Goal: Obtain resource: Obtain resource

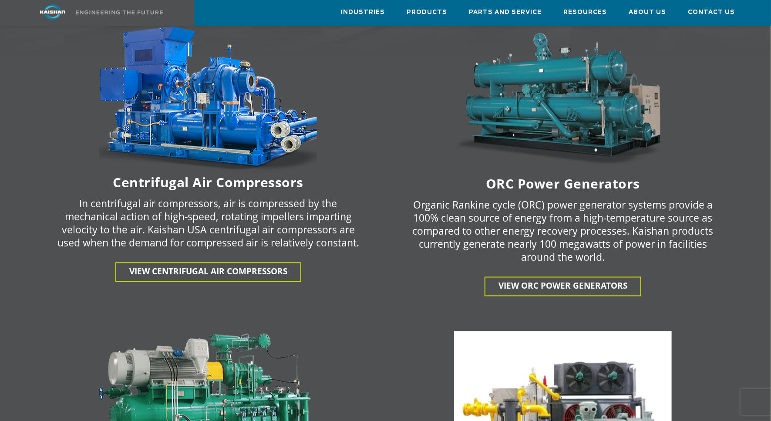
scroll to position [1532, 0]
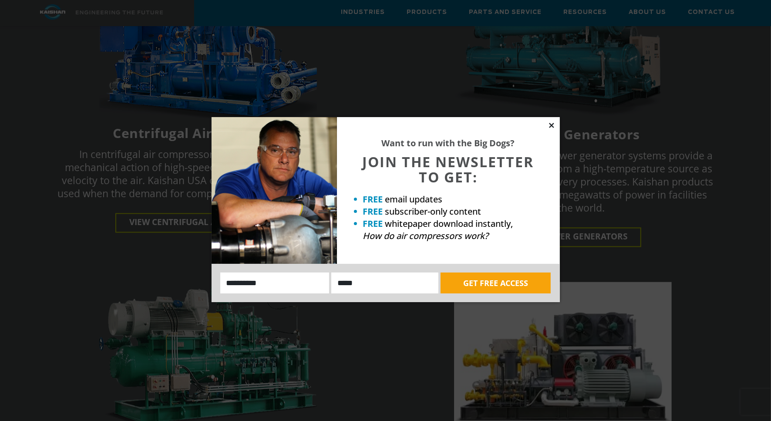
click at [548, 127] on icon at bounding box center [552, 126] width 8 height 8
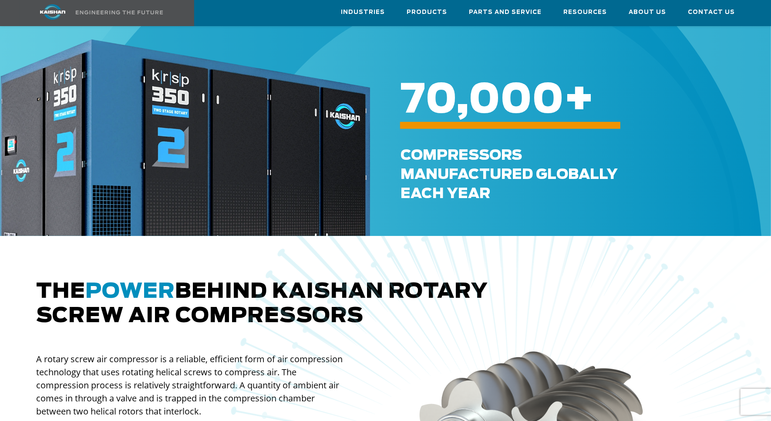
scroll to position [0, 0]
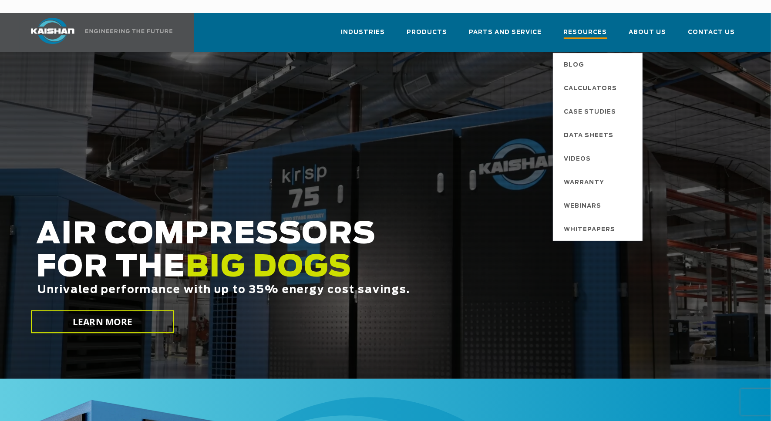
click at [588, 27] on span "Resources" at bounding box center [586, 33] width 44 height 12
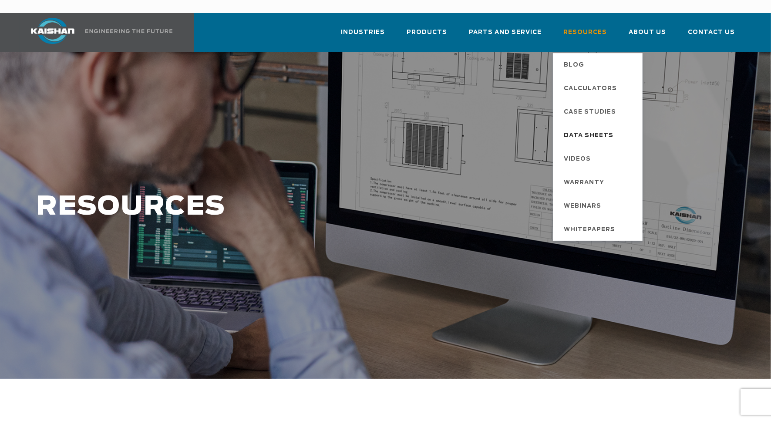
click at [584, 129] on span "Data Sheets" at bounding box center [590, 136] width 50 height 15
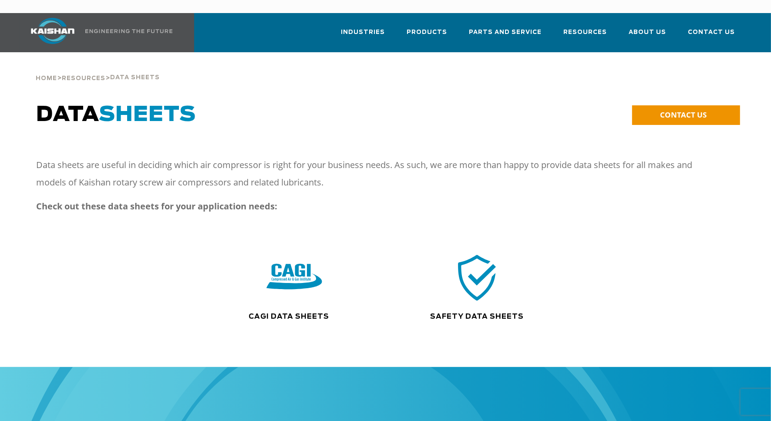
click at [291, 250] on img at bounding box center [295, 278] width 56 height 56
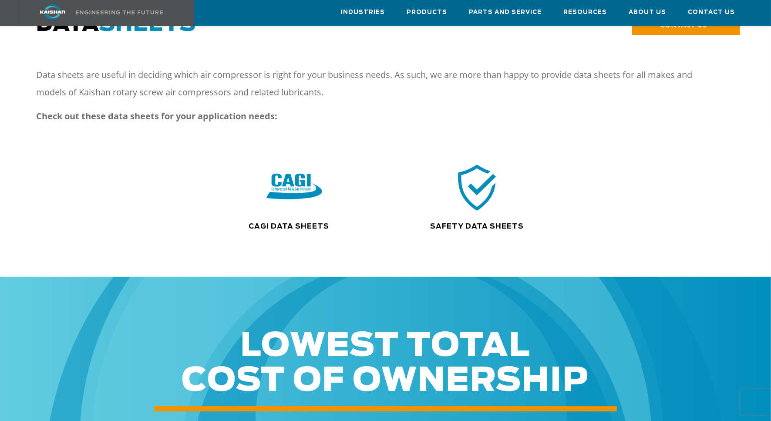
scroll to position [85, 0]
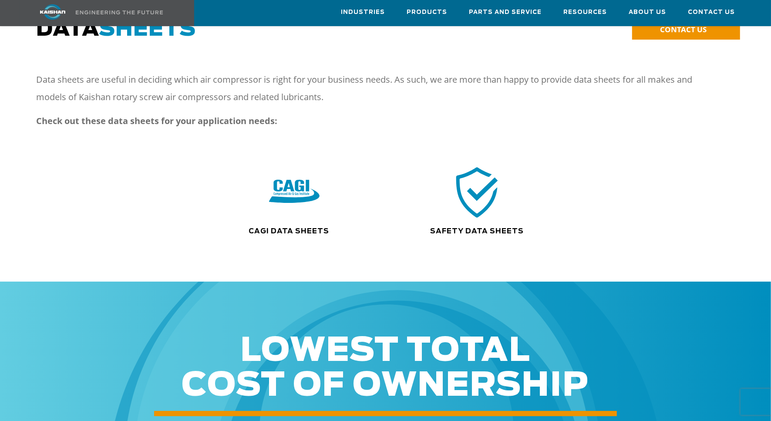
click at [481, 185] on img at bounding box center [478, 192] width 56 height 56
click at [293, 189] on img at bounding box center [295, 192] width 56 height 56
